Goal: Check status: Check status

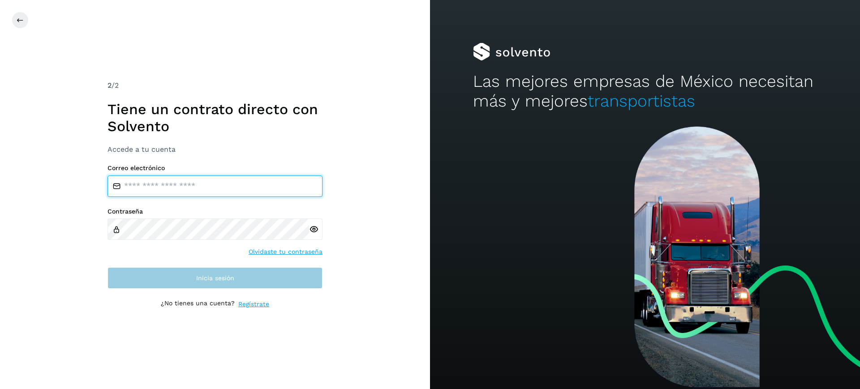
type input "**********"
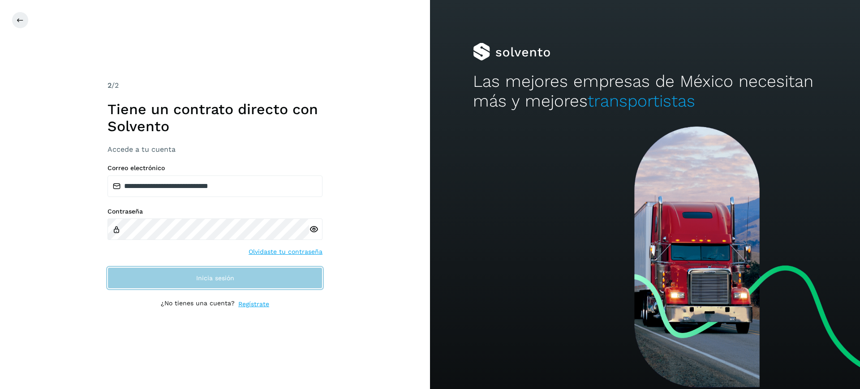
click at [232, 275] on span "Inicia sesión" at bounding box center [215, 278] width 38 height 6
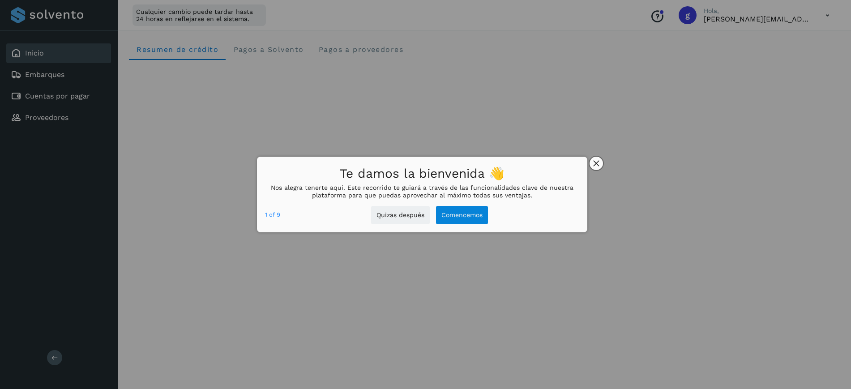
click at [601, 159] on button "close," at bounding box center [596, 163] width 13 height 13
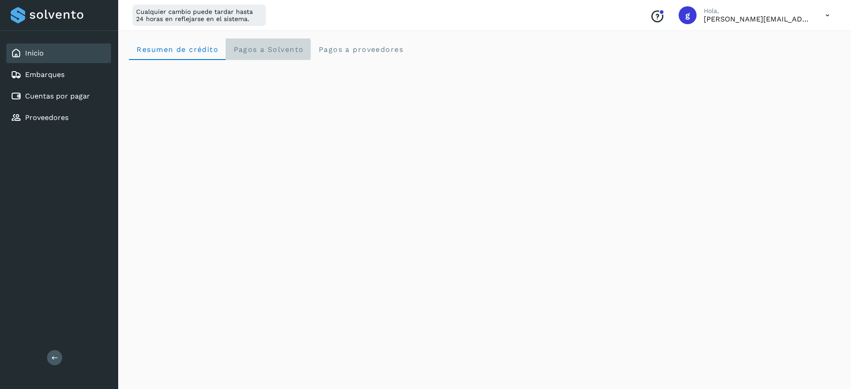
click at [252, 47] on span "Pagos a Solvento" at bounding box center [268, 49] width 71 height 9
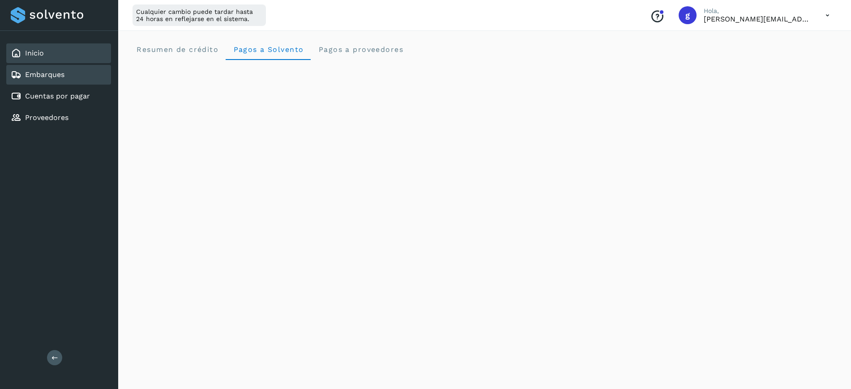
click at [68, 69] on div "Embarques" at bounding box center [58, 75] width 105 height 20
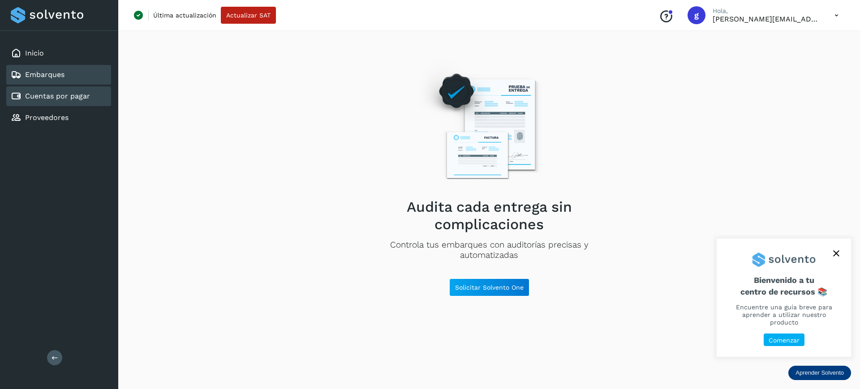
click at [65, 99] on link "Cuentas por pagar" at bounding box center [57, 96] width 65 height 9
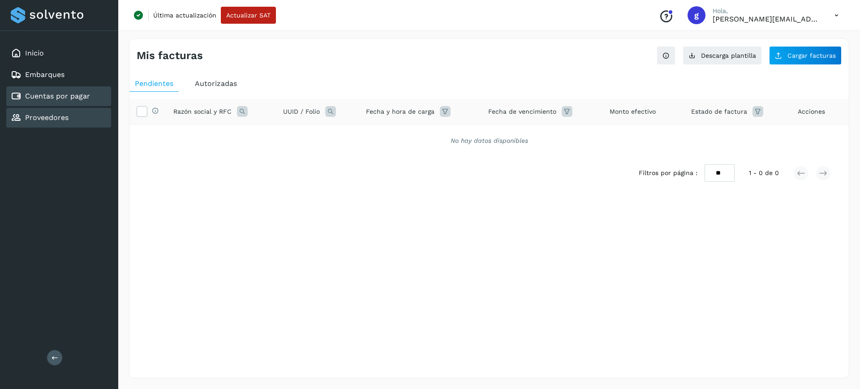
click at [57, 110] on div "Proveedores" at bounding box center [58, 118] width 105 height 20
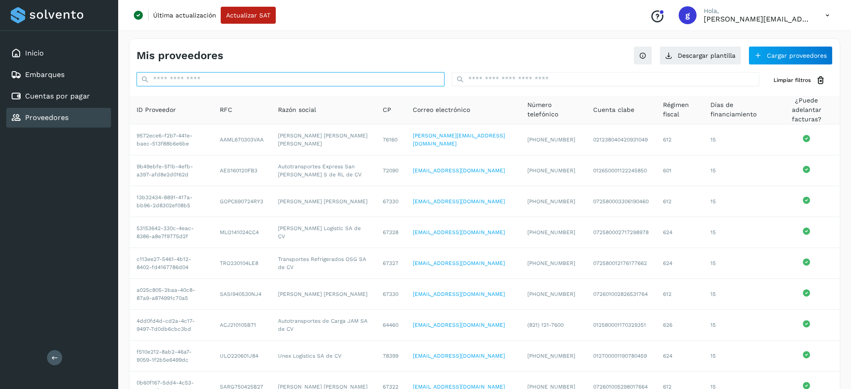
click at [198, 82] on input "text" at bounding box center [291, 79] width 308 height 14
paste input "**********"
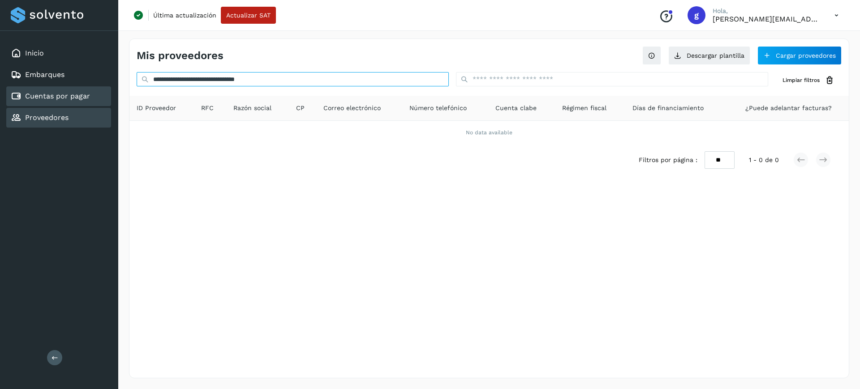
type input "**********"
click at [79, 95] on link "Cuentas por pagar" at bounding box center [57, 96] width 65 height 9
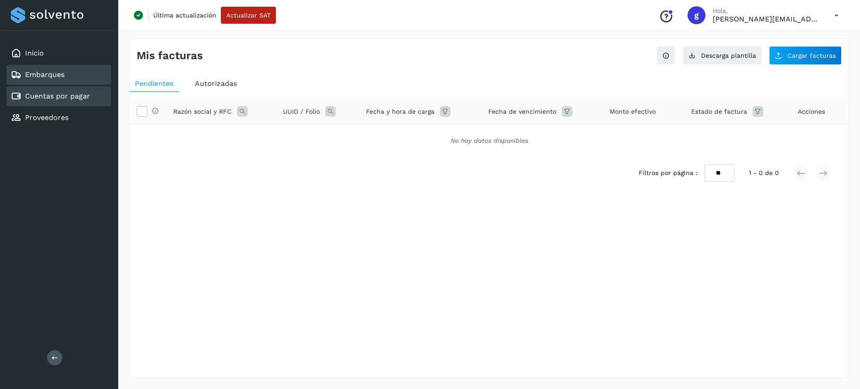
click at [78, 73] on div "Embarques" at bounding box center [58, 75] width 105 height 20
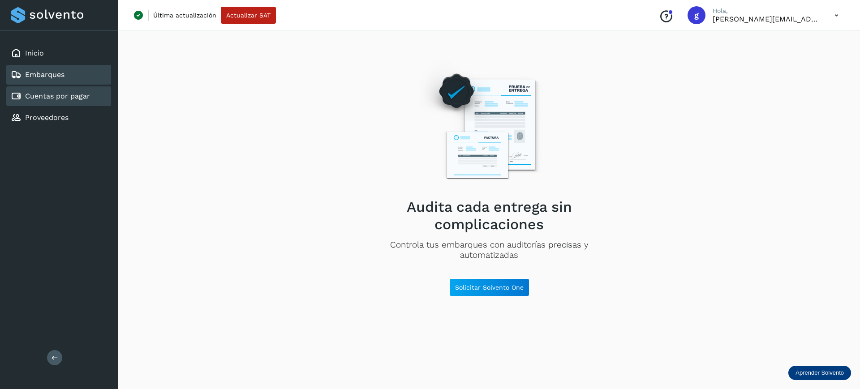
click at [64, 99] on link "Cuentas por pagar" at bounding box center [57, 96] width 65 height 9
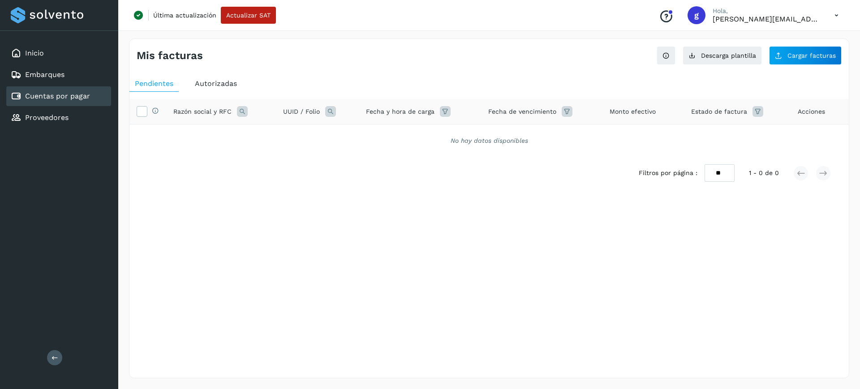
click at [329, 110] on icon at bounding box center [330, 111] width 11 height 11
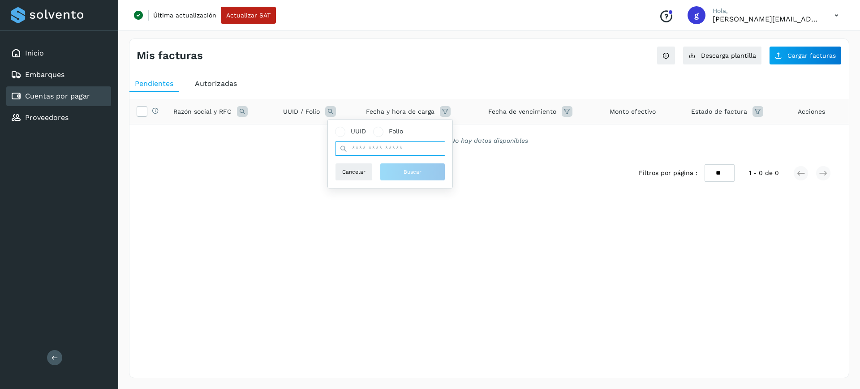
click at [356, 145] on input "text" at bounding box center [390, 148] width 110 height 14
paste input "**********"
type input "**********"
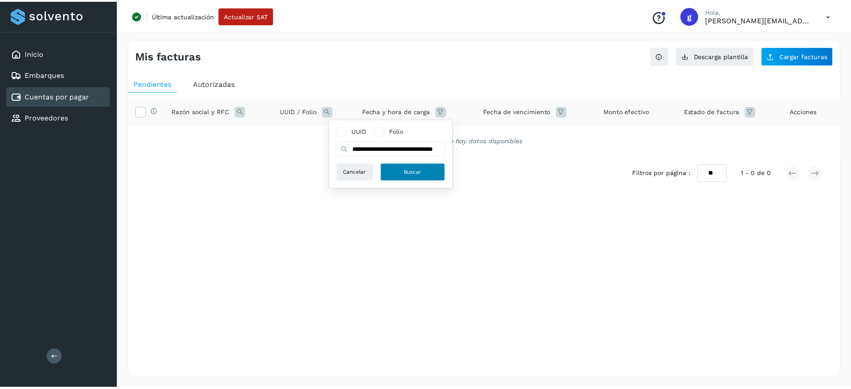
scroll to position [0, 0]
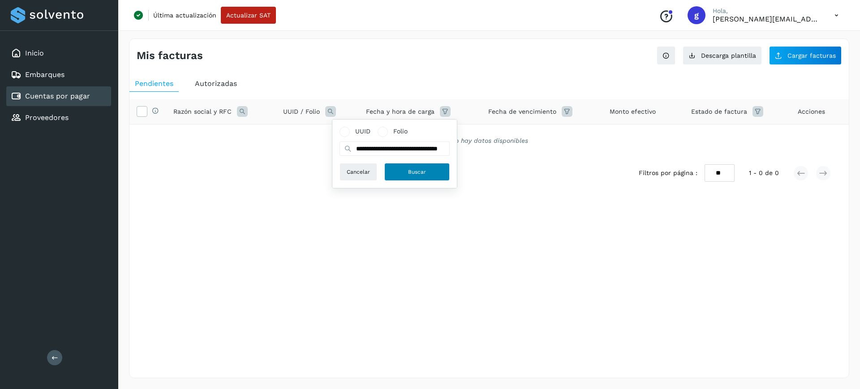
click at [410, 169] on span "Buscar" at bounding box center [417, 172] width 18 height 8
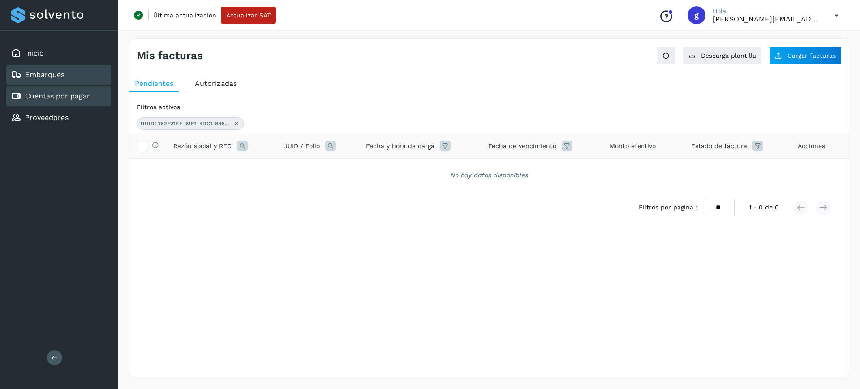
click at [66, 70] on div "Embarques" at bounding box center [58, 75] width 105 height 20
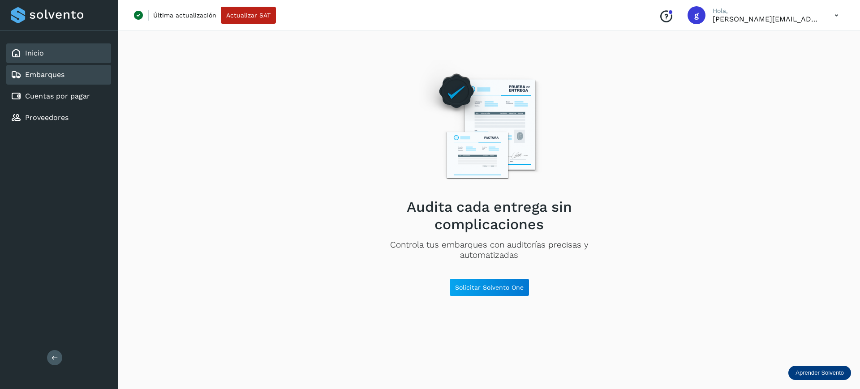
click at [62, 54] on div "Inicio" at bounding box center [58, 53] width 105 height 20
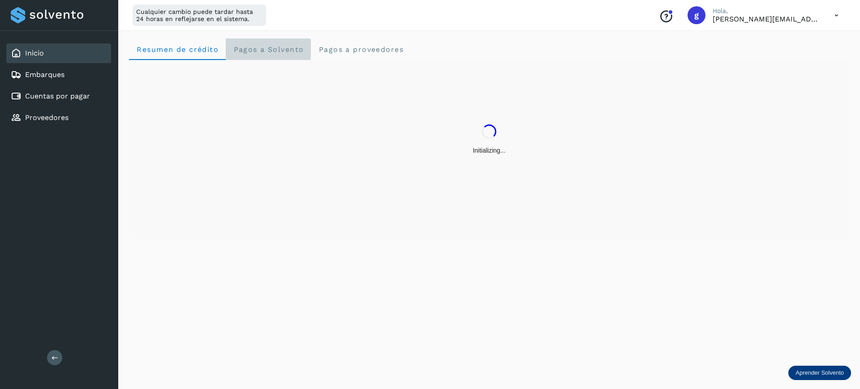
click at [274, 50] on span "Pagos a Solvento" at bounding box center [268, 49] width 71 height 9
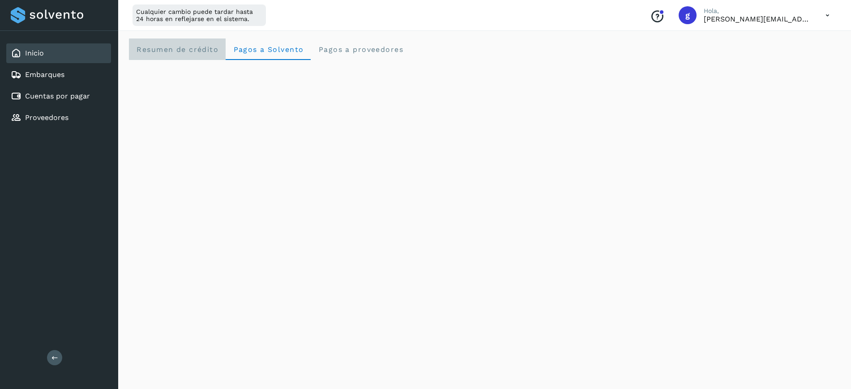
click at [175, 48] on span "Resumen de crédito" at bounding box center [177, 49] width 82 height 9
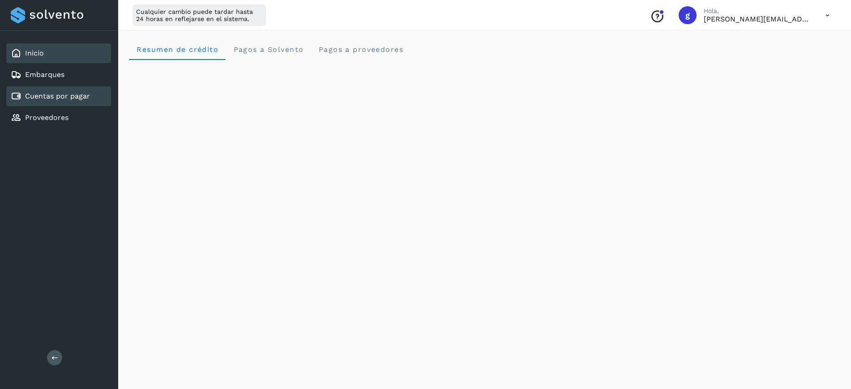
click at [75, 92] on link "Cuentas por pagar" at bounding box center [57, 96] width 65 height 9
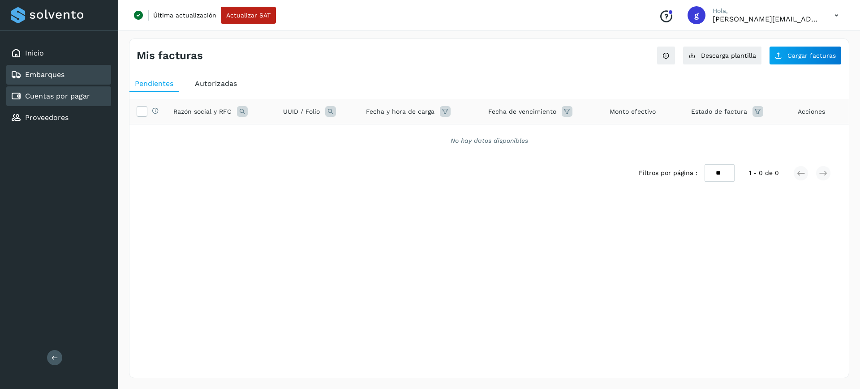
click at [74, 71] on div "Embarques" at bounding box center [58, 75] width 105 height 20
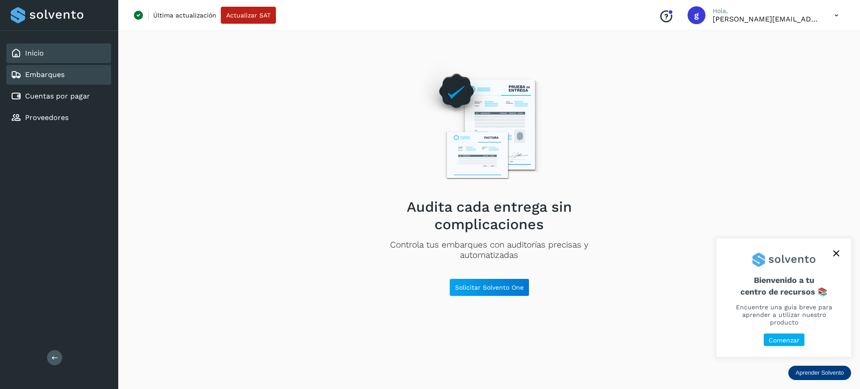
click at [76, 56] on div "Inicio" at bounding box center [58, 53] width 105 height 20
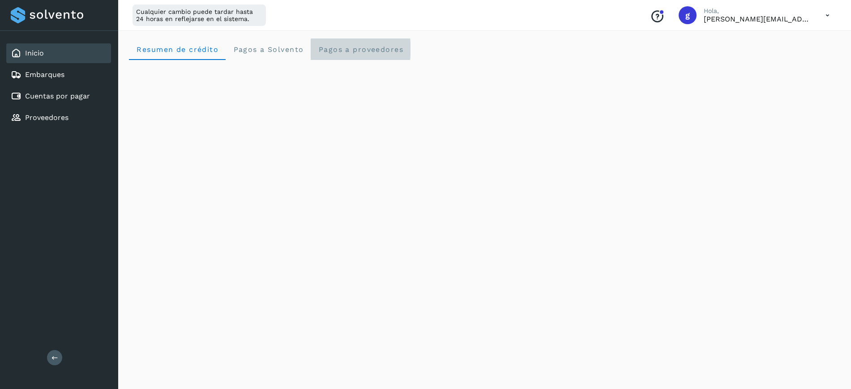
click at [356, 53] on proveedores "Pagos a proveedores" at bounding box center [361, 48] width 100 height 21
click at [277, 48] on span "Pagos a Solvento" at bounding box center [268, 49] width 71 height 9
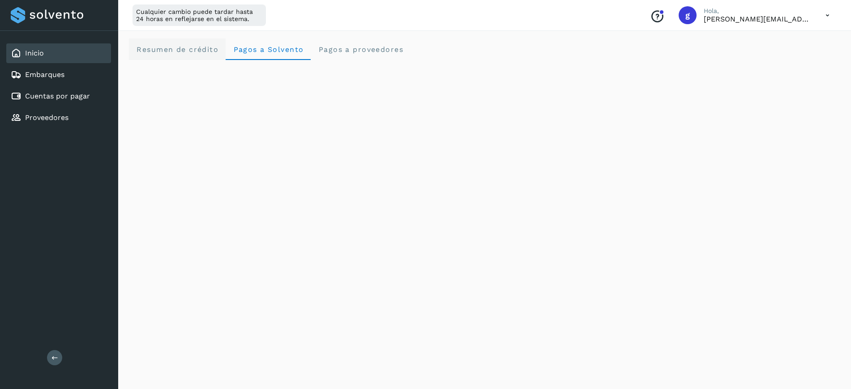
click at [199, 52] on span "Resumen de crédito" at bounding box center [177, 49] width 82 height 9
